Goal: Task Accomplishment & Management: Manage account settings

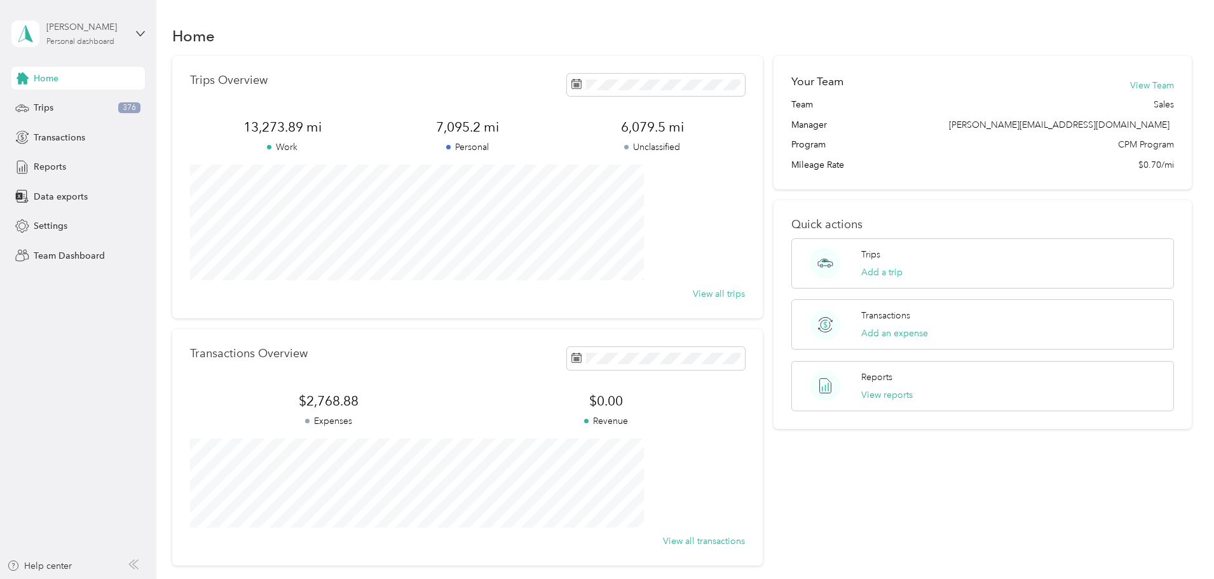
click at [79, 38] on div "Personal dashboard" at bounding box center [80, 42] width 68 height 8
click at [86, 102] on div "Team dashboard" at bounding box center [57, 104] width 68 height 13
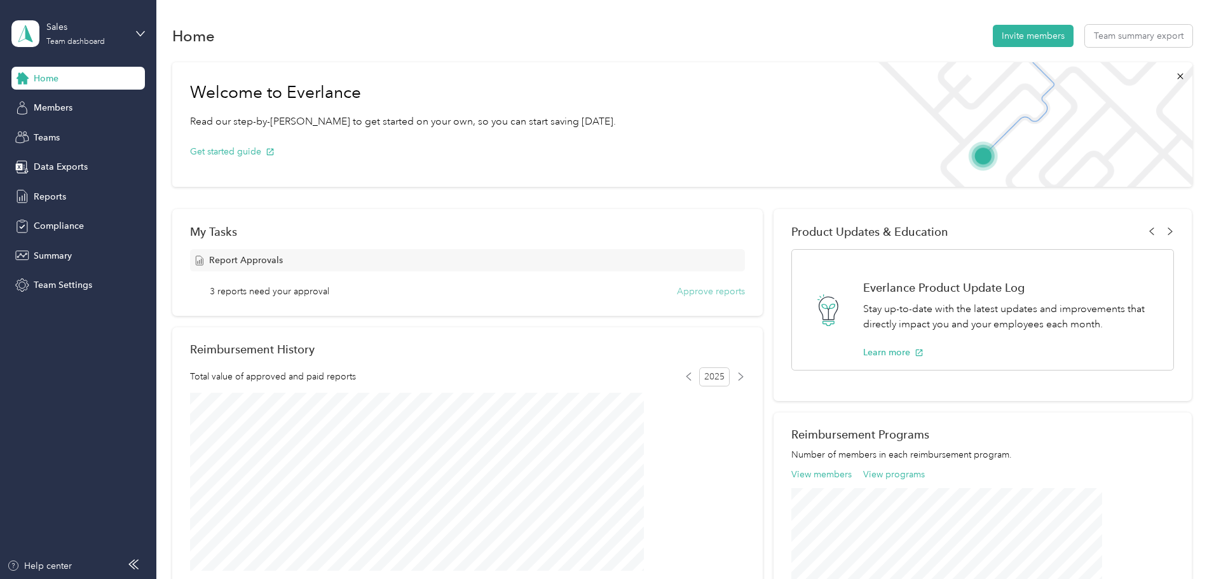
click at [714, 292] on button "Approve reports" at bounding box center [711, 291] width 68 height 13
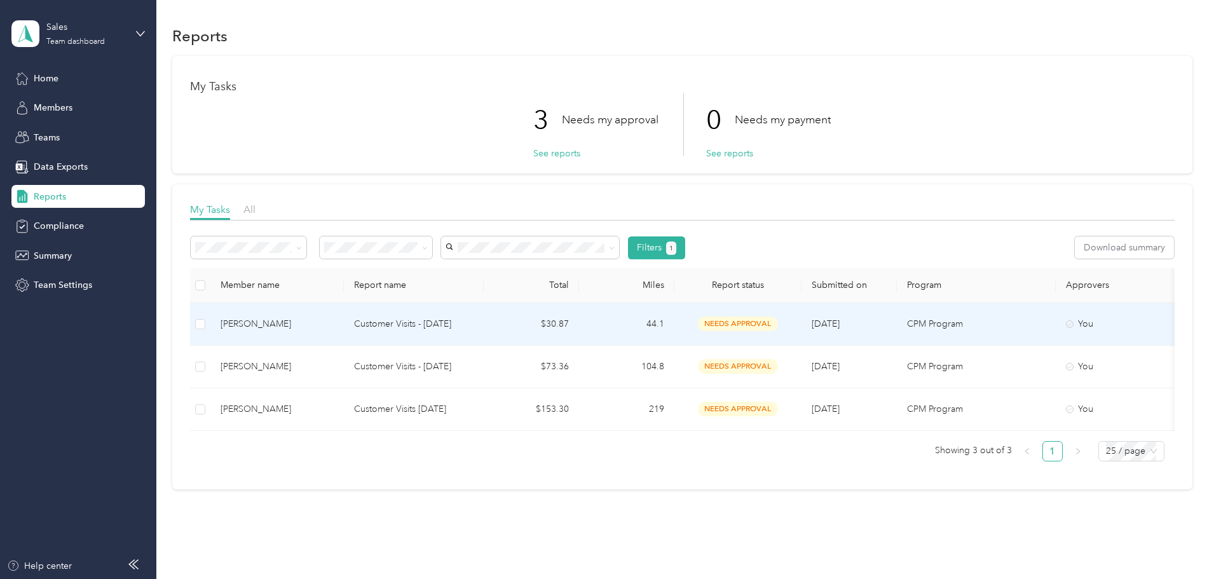
click at [674, 324] on td "44.1" at bounding box center [626, 324] width 95 height 43
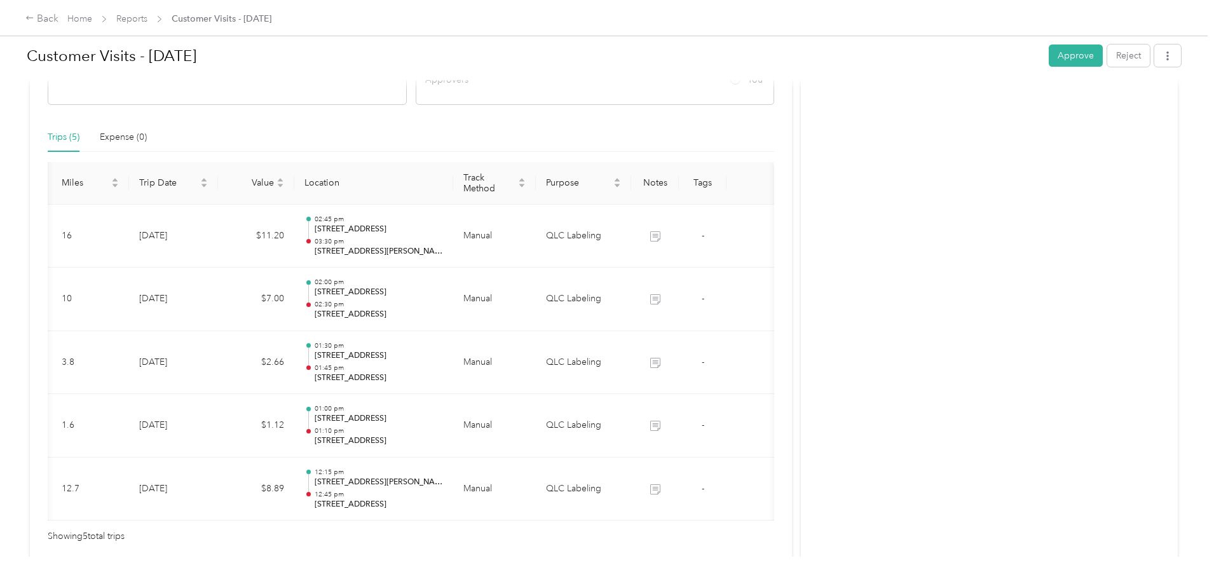
scroll to position [0, 102]
click at [1049, 56] on button "Approve" at bounding box center [1076, 55] width 54 height 22
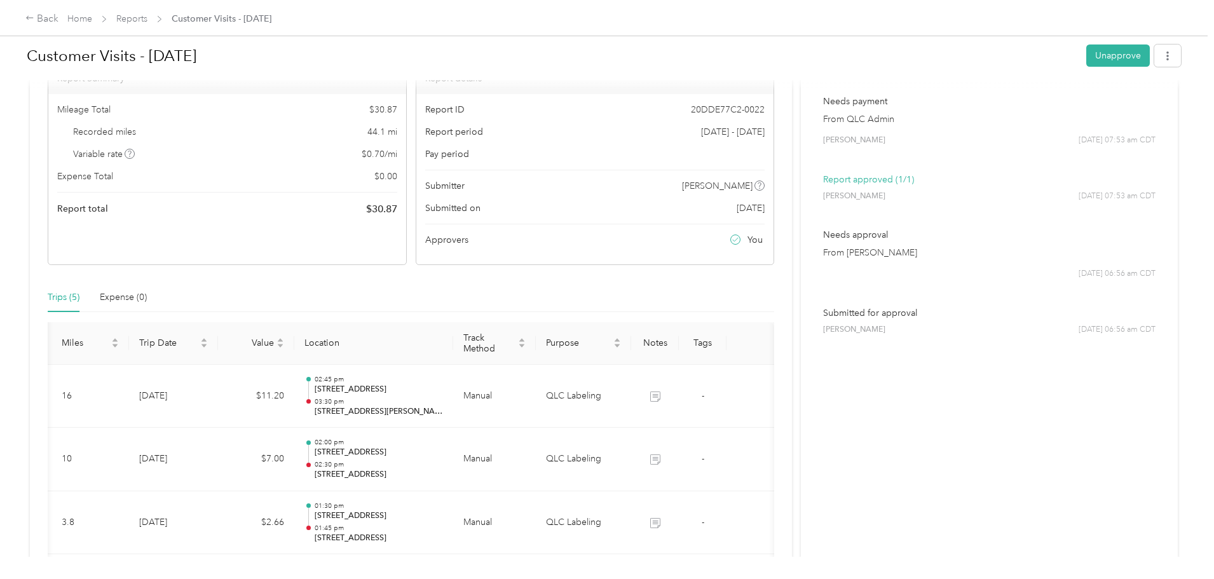
scroll to position [0, 0]
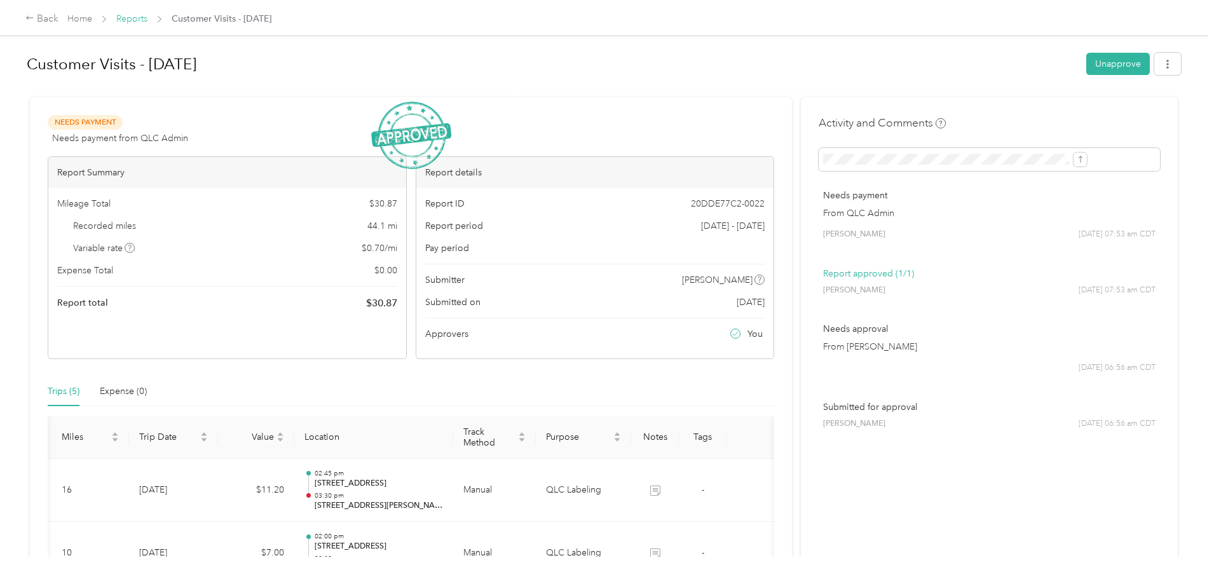
click at [147, 17] on link "Reports" at bounding box center [131, 18] width 31 height 11
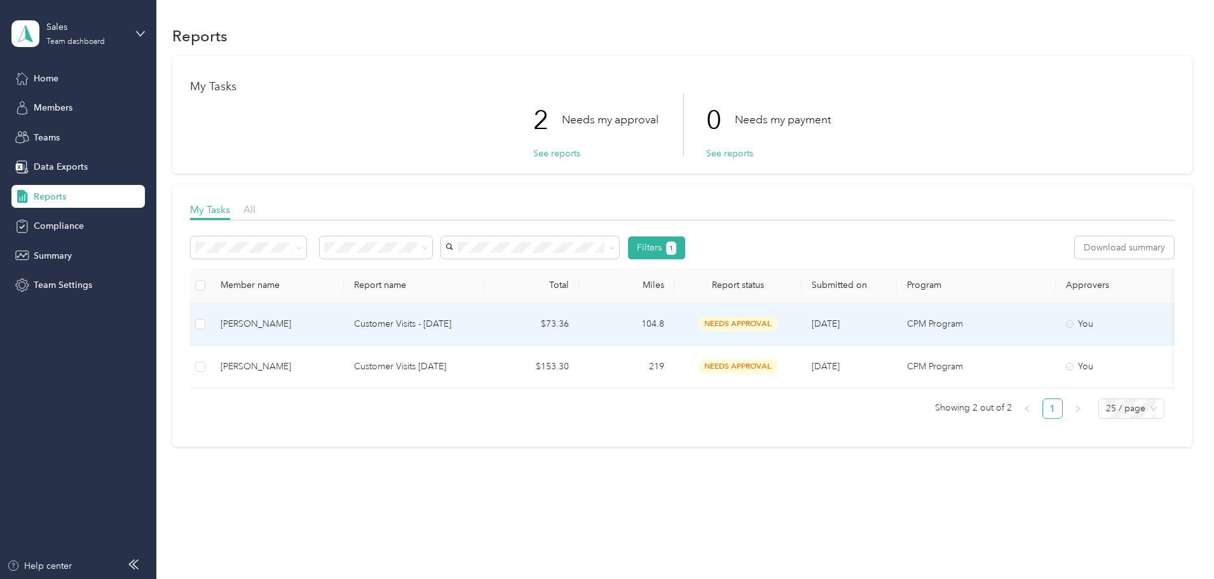
click at [579, 325] on td "$73.36" at bounding box center [531, 324] width 95 height 43
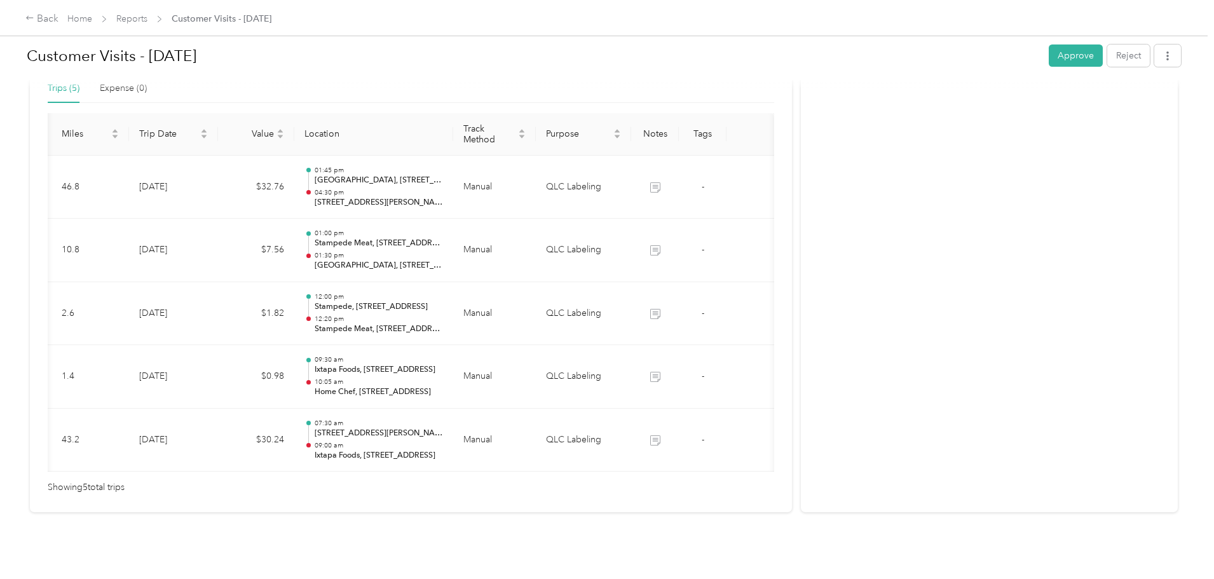
scroll to position [0, 91]
click at [1049, 53] on button "Approve" at bounding box center [1076, 55] width 54 height 22
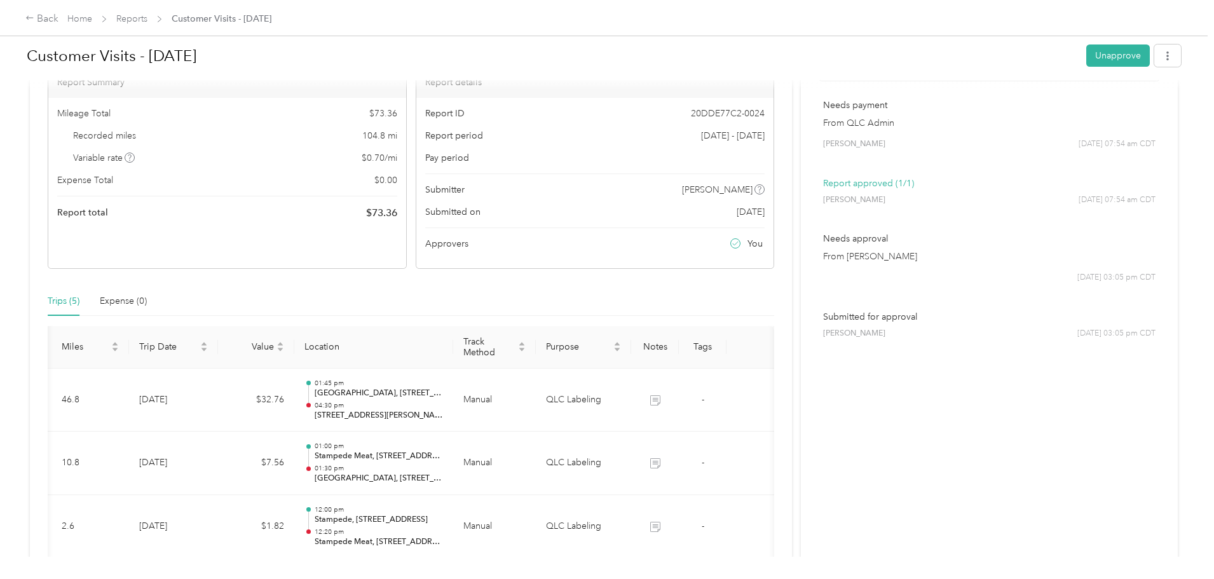
scroll to position [0, 0]
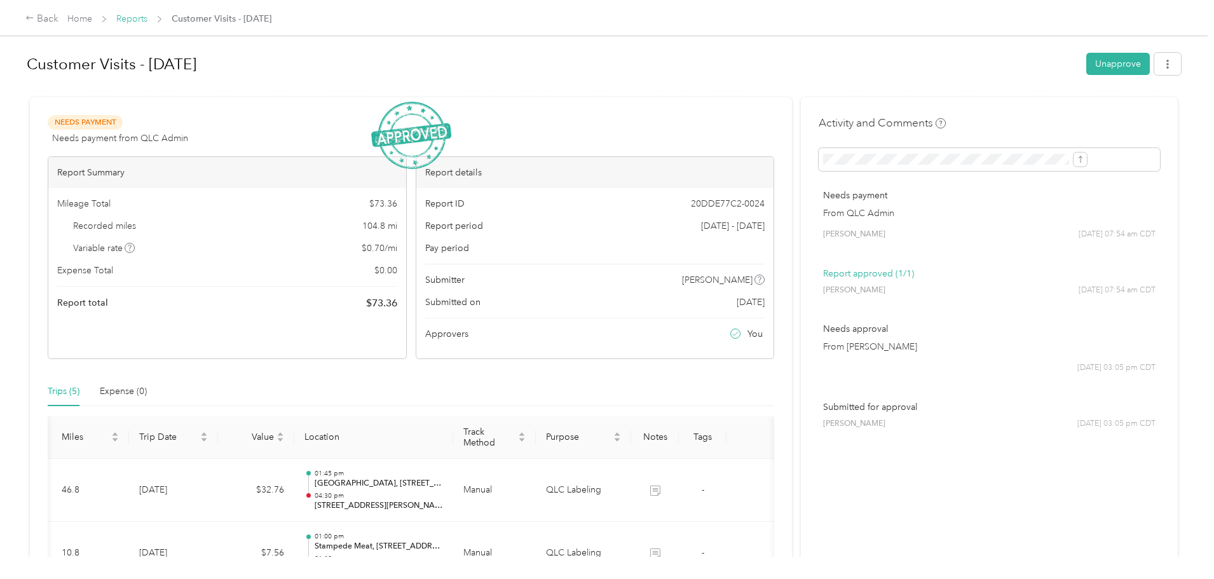
click at [147, 16] on link "Reports" at bounding box center [131, 18] width 31 height 11
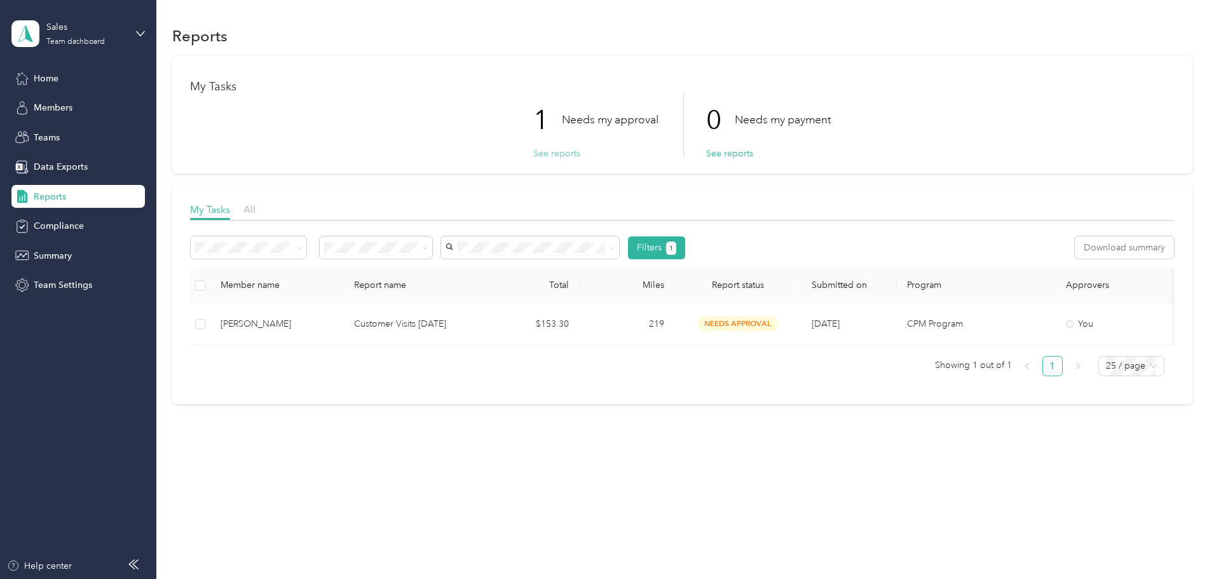
click at [568, 151] on button "See reports" at bounding box center [556, 153] width 47 height 13
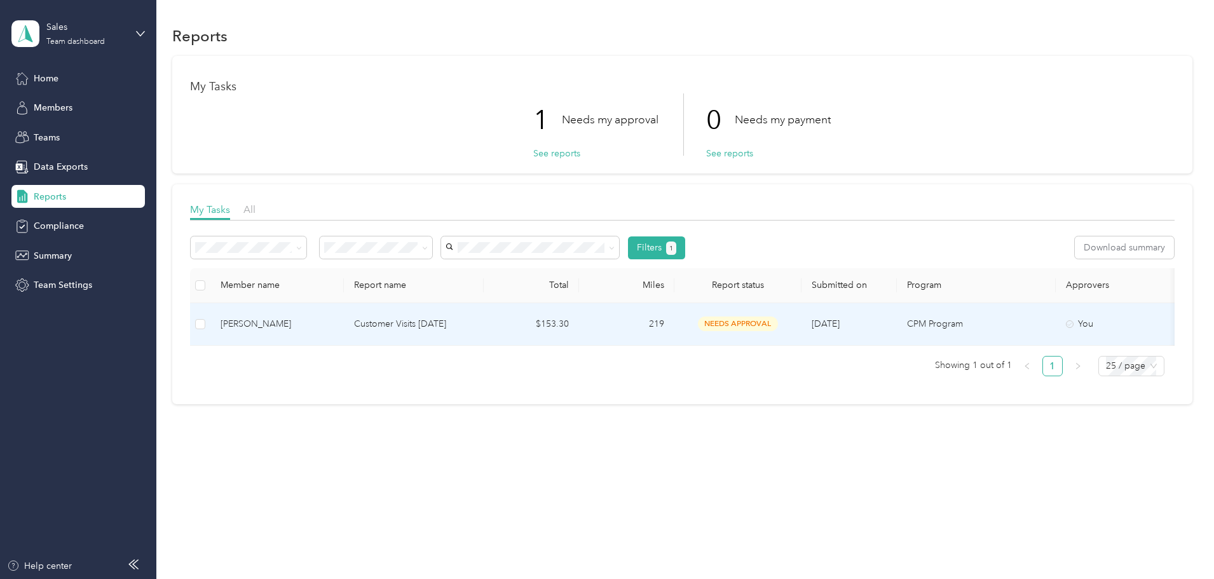
click at [674, 327] on td "219" at bounding box center [626, 324] width 95 height 43
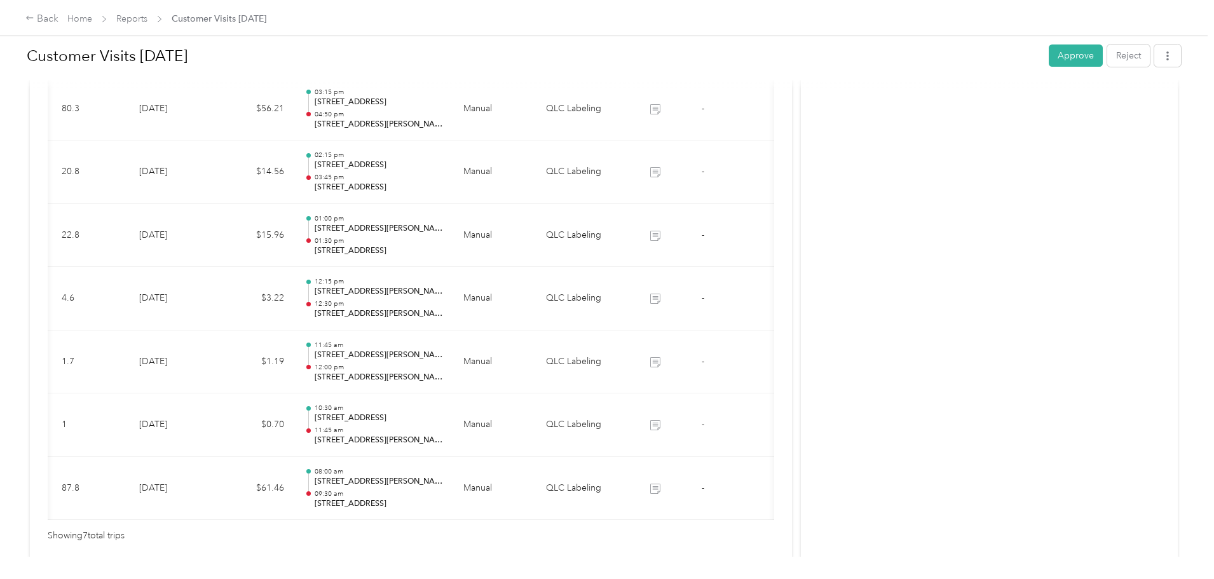
scroll to position [0, 76]
click at [1049, 55] on button "Approve" at bounding box center [1076, 55] width 54 height 22
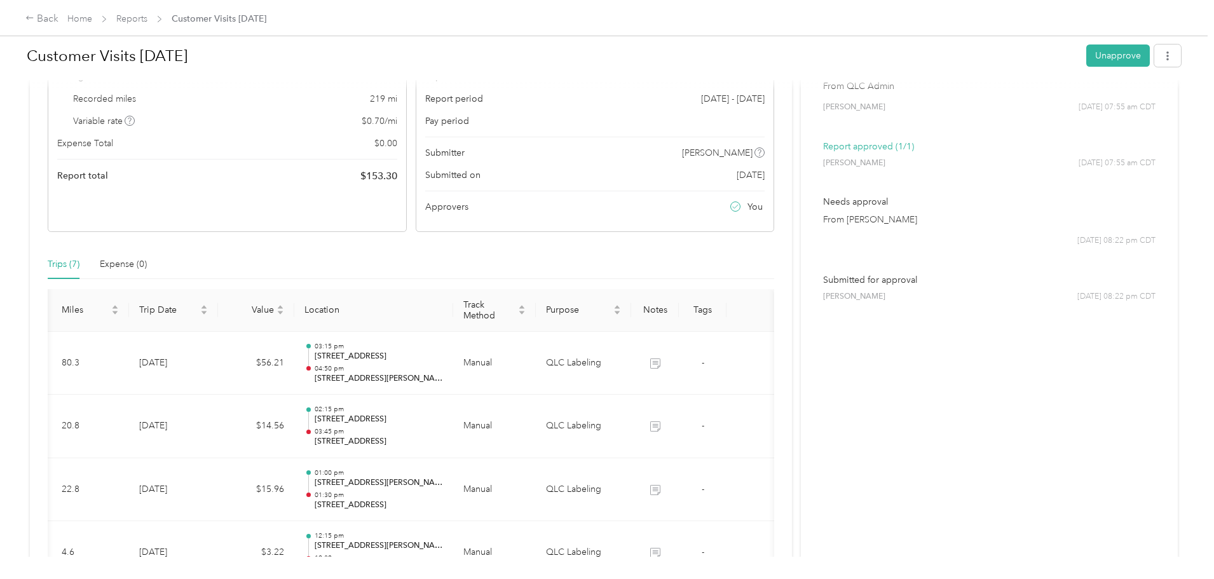
scroll to position [0, 0]
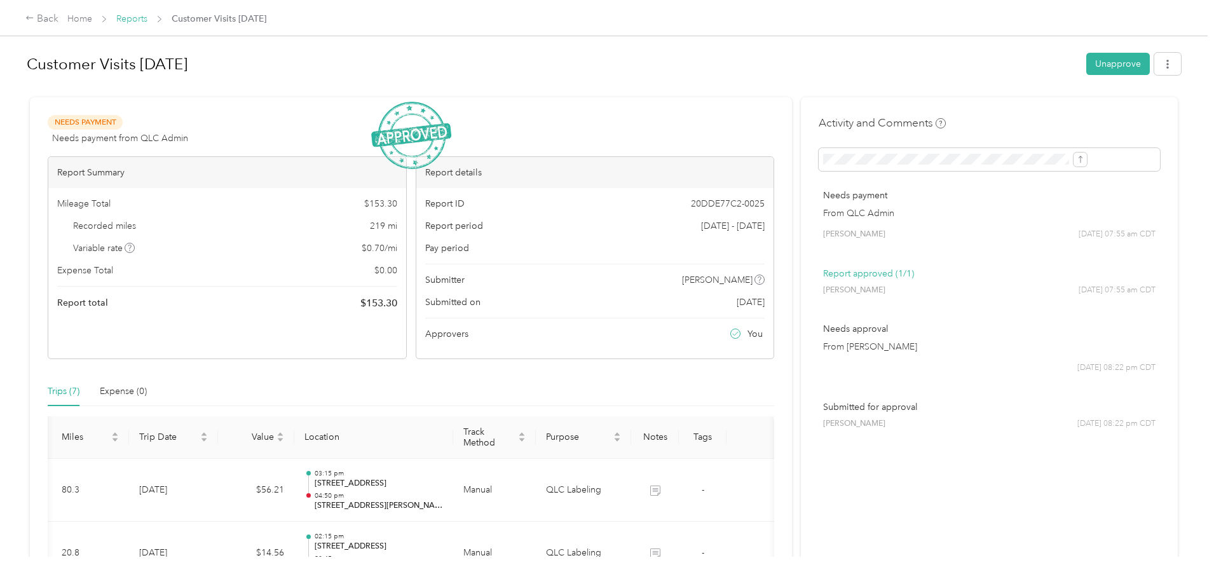
click at [147, 18] on link "Reports" at bounding box center [131, 18] width 31 height 11
